Goal: Find specific page/section: Find specific page/section

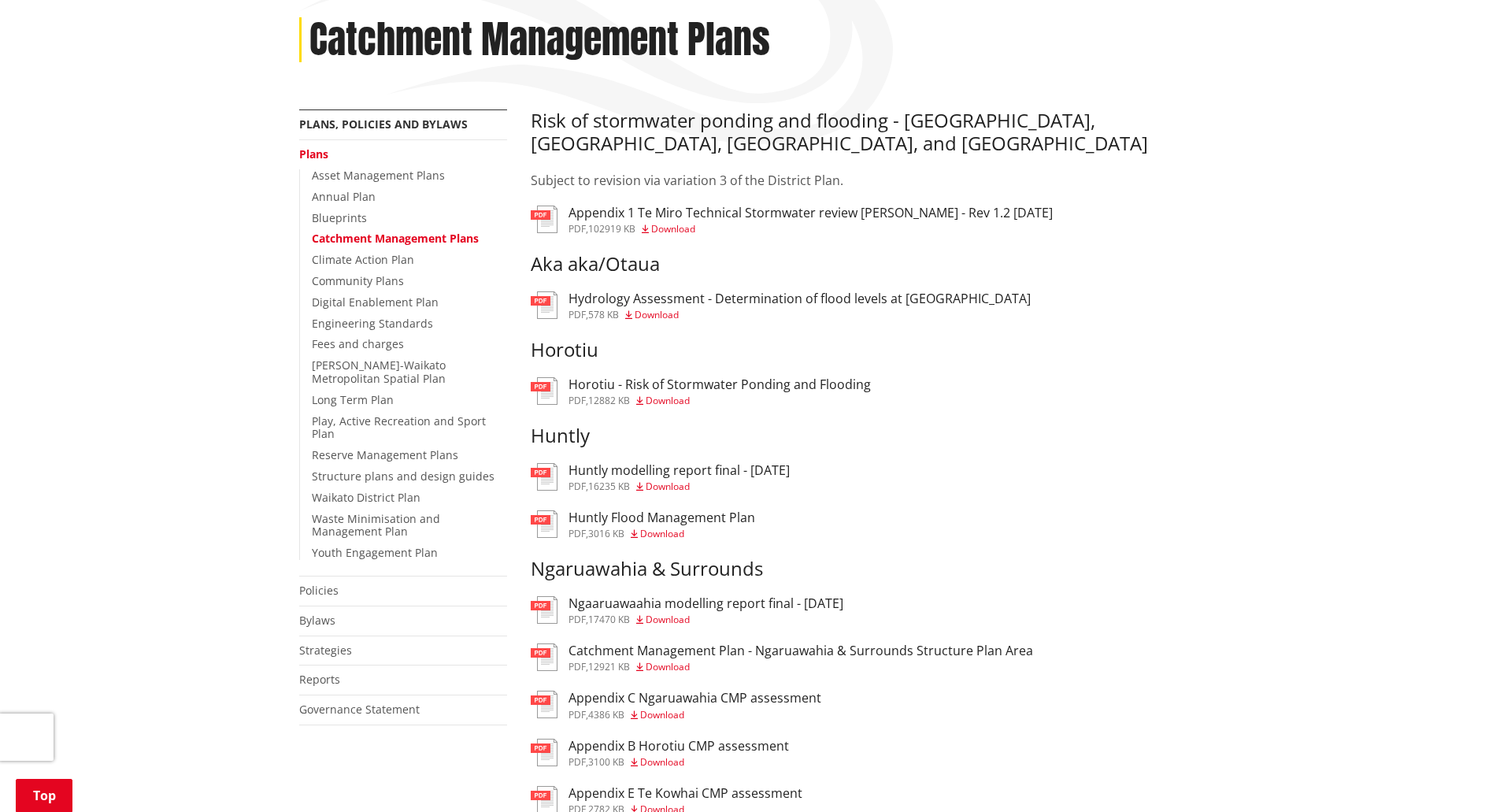
scroll to position [236, 0]
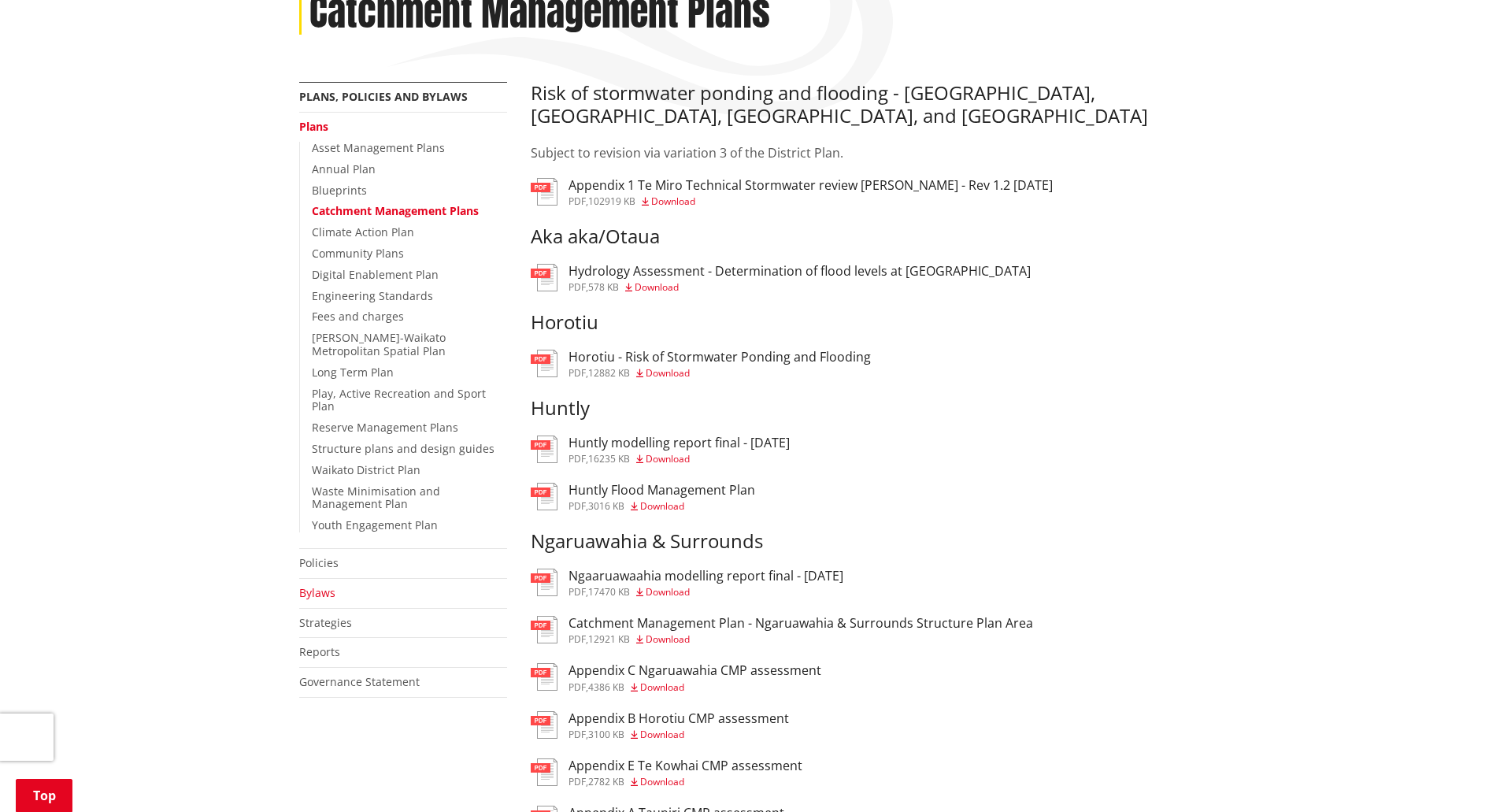
click at [324, 585] on link "Bylaws" at bounding box center [317, 593] width 37 height 15
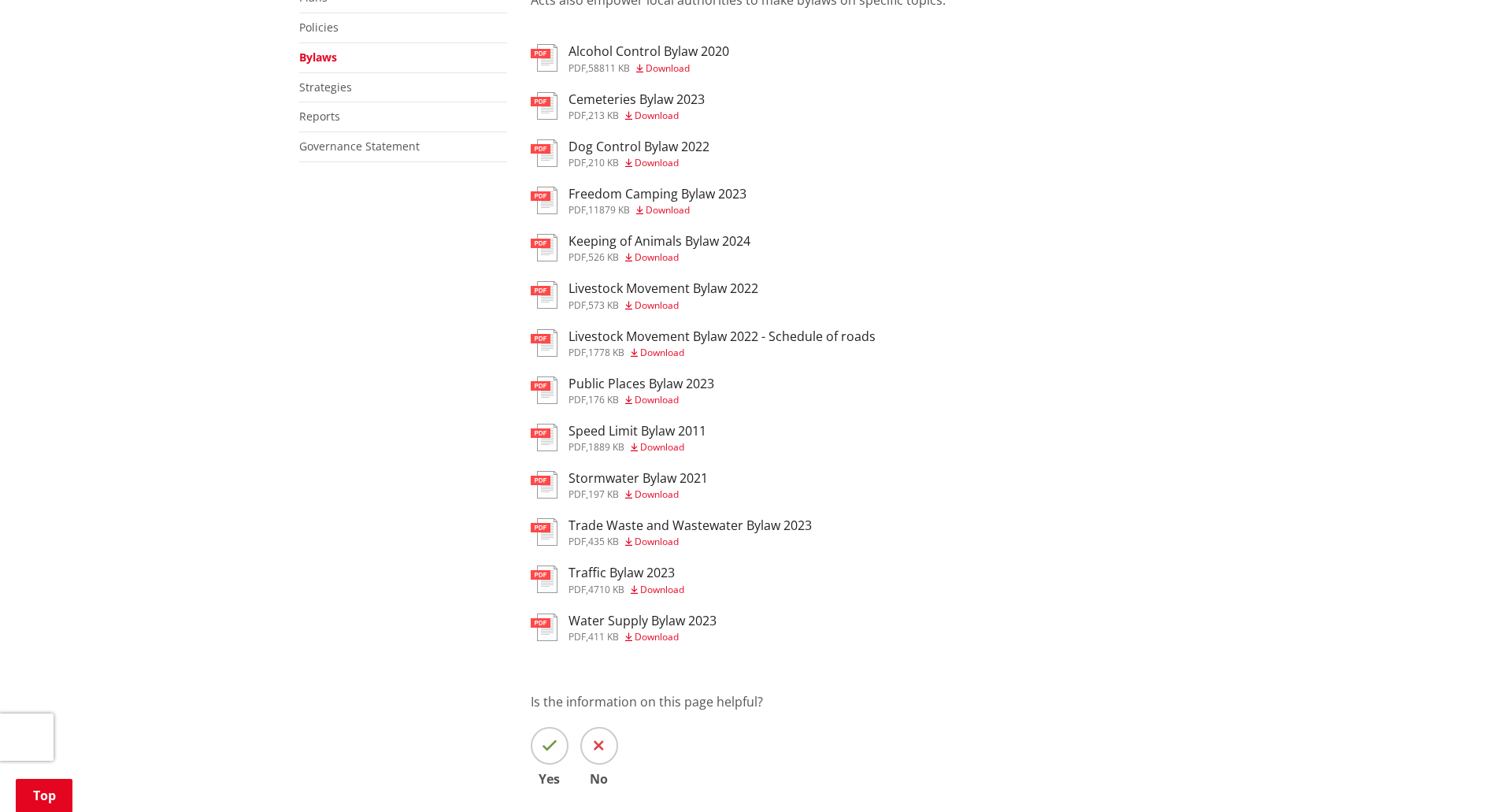
scroll to position [393, 0]
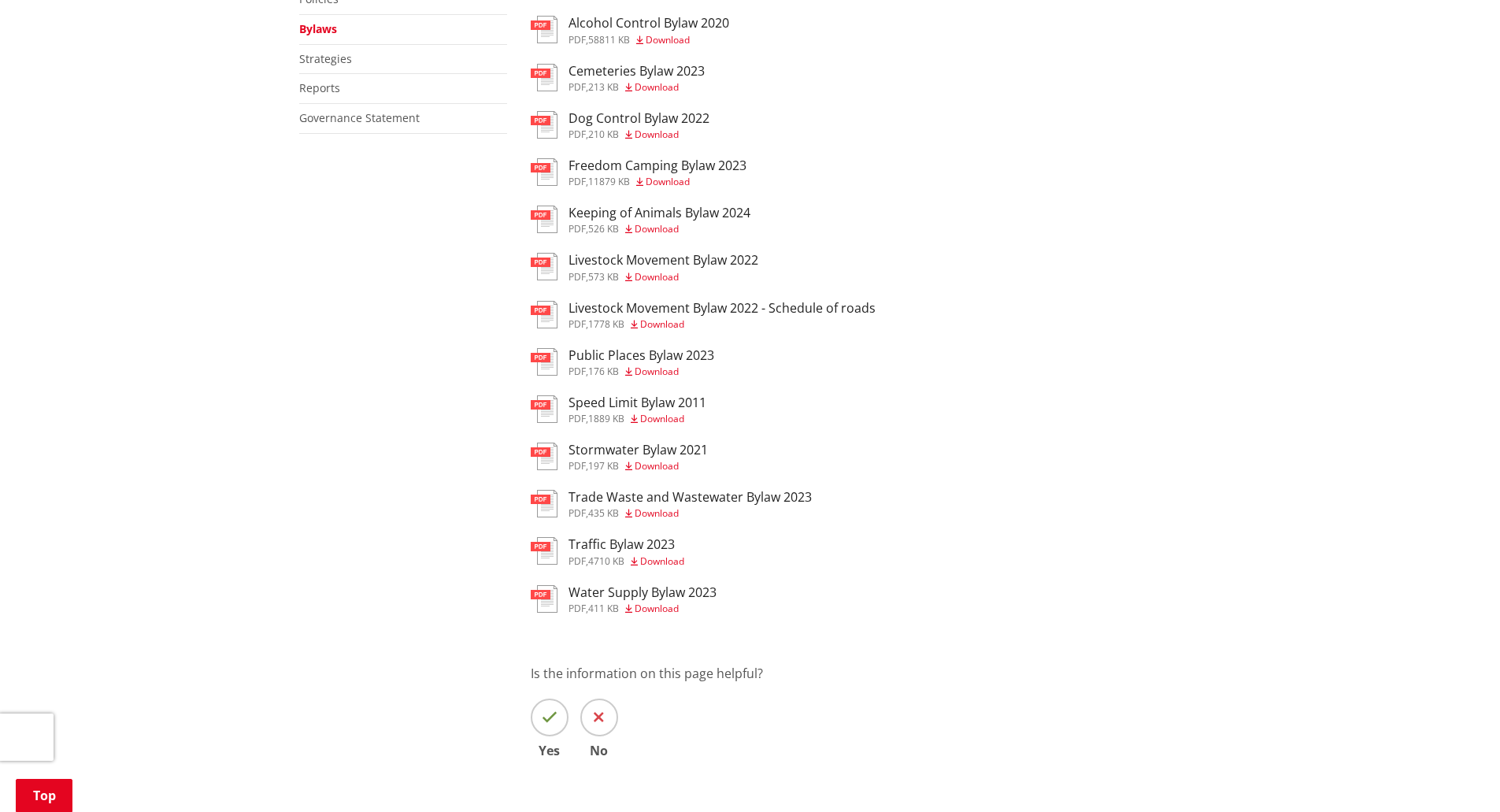
click at [608, 590] on h3 "Water Supply Bylaw 2023" at bounding box center [643, 593] width 149 height 15
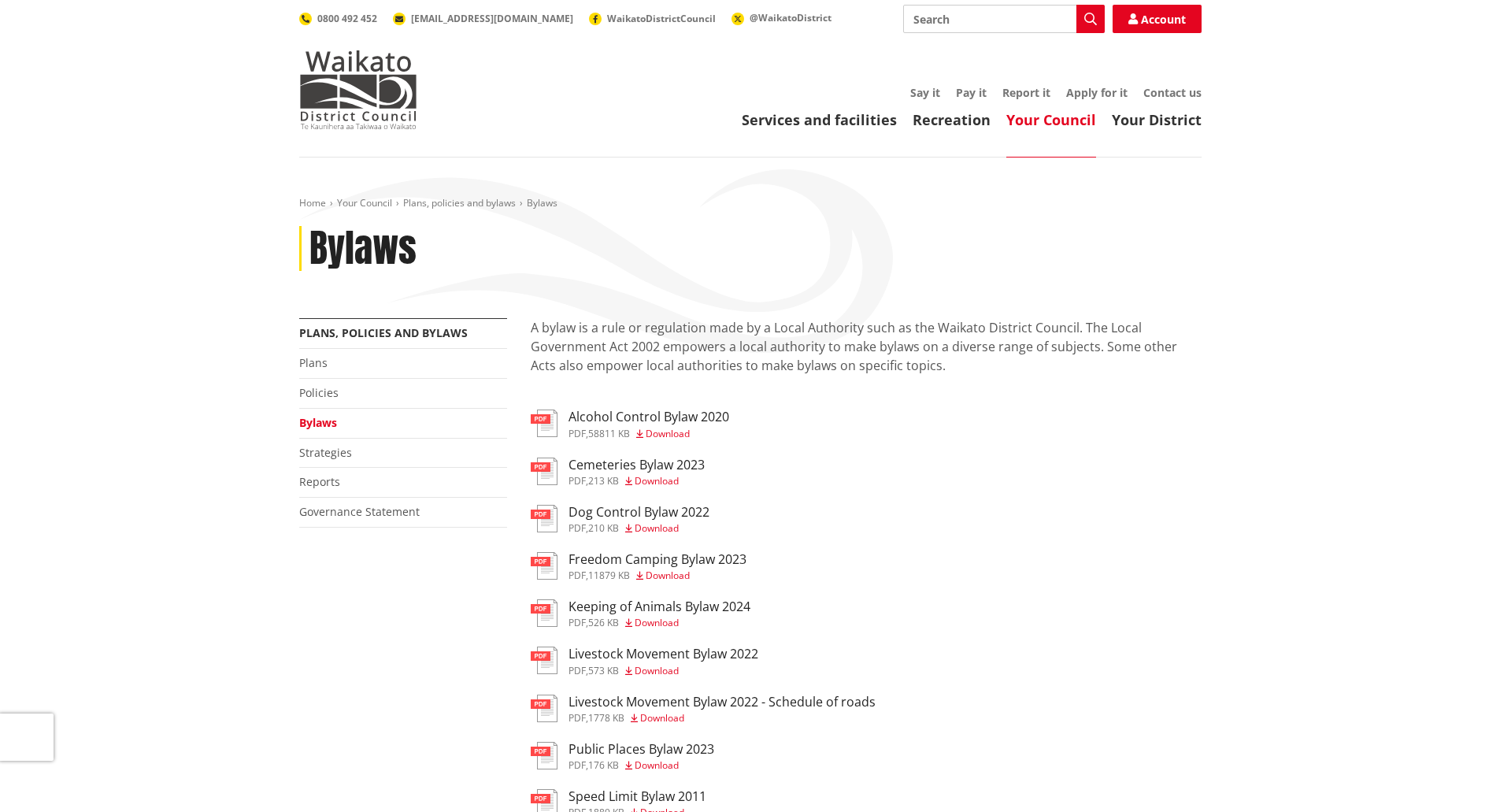
scroll to position [393, 0]
